Goal: Information Seeking & Learning: Learn about a topic

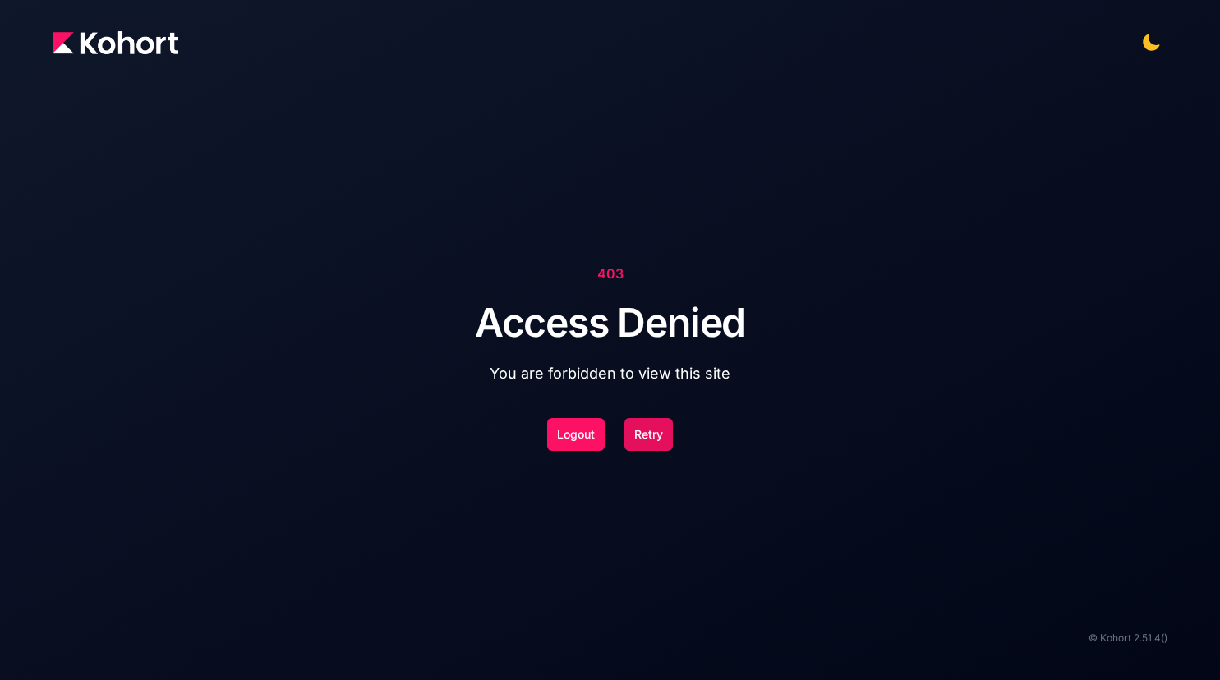
click at [671, 443] on button "Retry" at bounding box center [648, 434] width 48 height 33
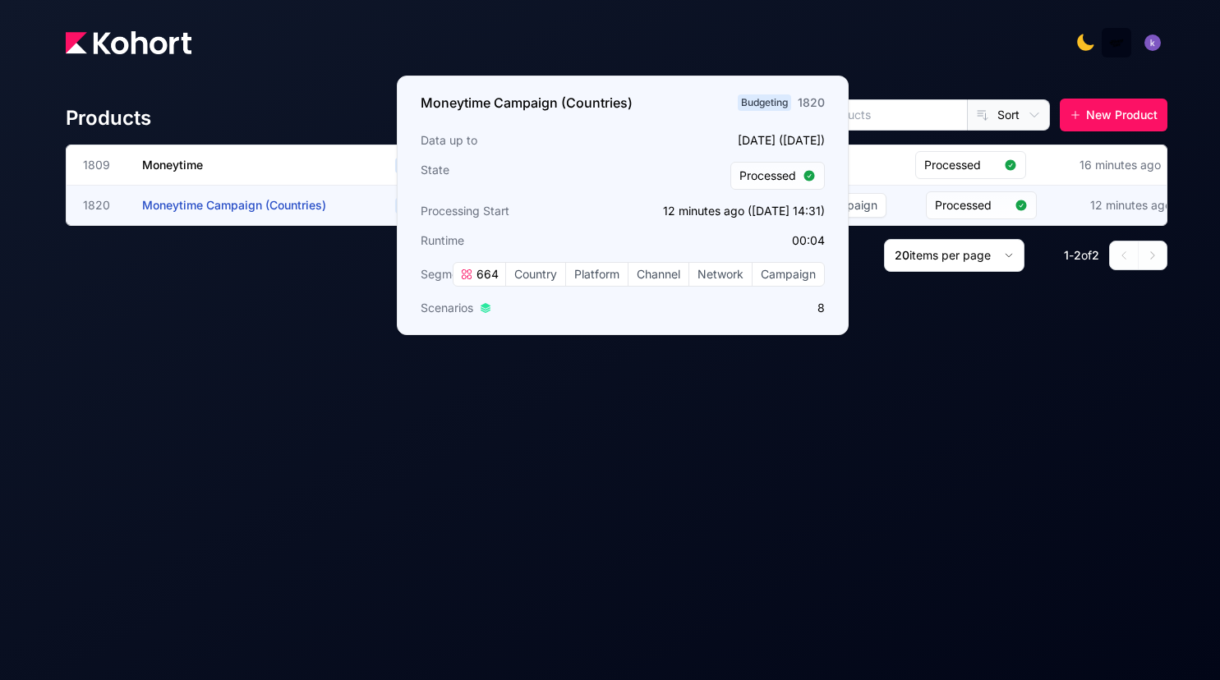
click at [233, 197] on h3 "Moneytime Campaign (Countries)" at bounding box center [265, 205] width 246 height 39
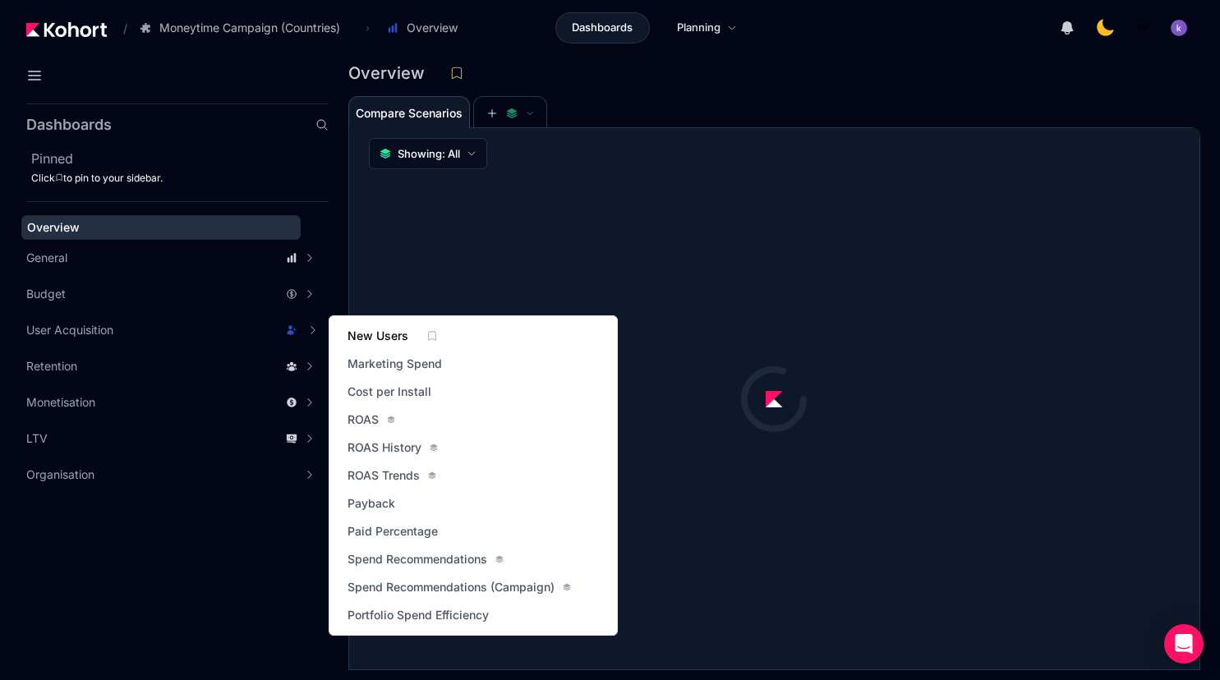
click at [379, 341] on span "New Users" at bounding box center [377, 336] width 61 height 16
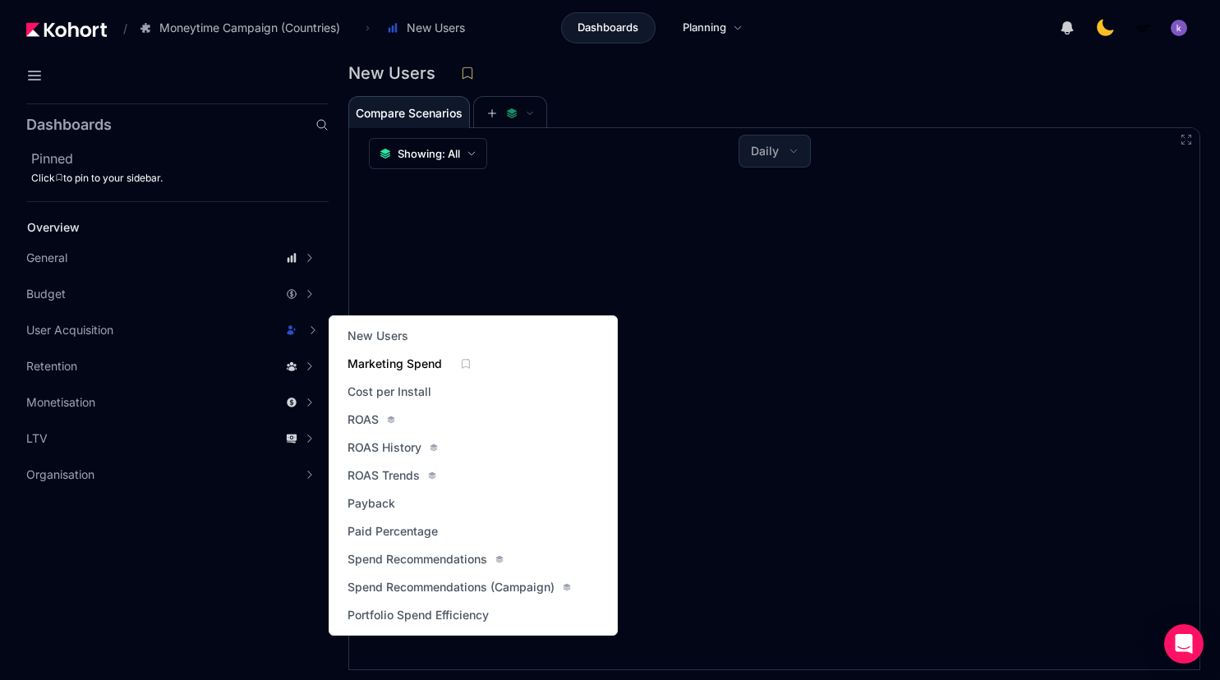
click at [383, 363] on span "Marketing Spend" at bounding box center [394, 364] width 94 height 16
